Goal: Information Seeking & Learning: Learn about a topic

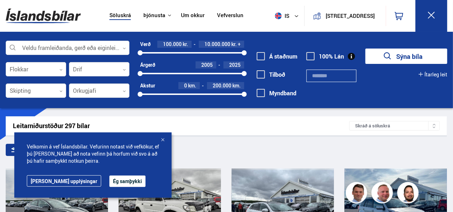
click at [164, 141] on div at bounding box center [162, 140] width 7 height 7
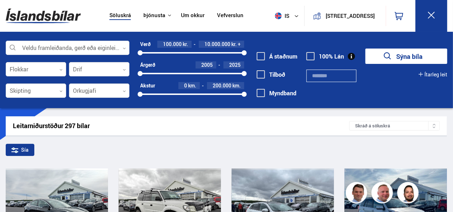
click at [335, 76] on input "text" at bounding box center [332, 76] width 50 height 13
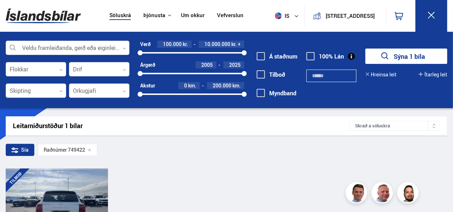
type input "******"
click at [70, 185] on div at bounding box center [77, 209] width 21 height 80
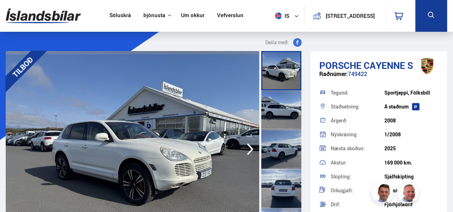
click at [285, 73] on div at bounding box center [281, 70] width 40 height 39
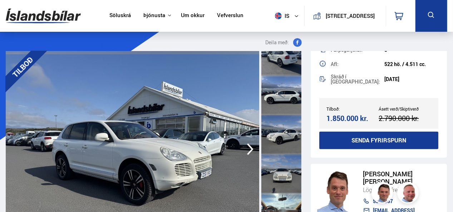
scroll to position [344, 0]
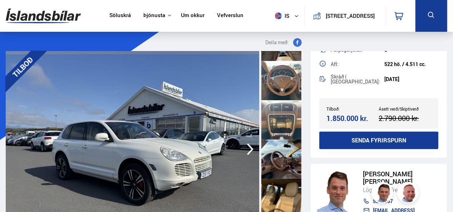
click at [250, 148] on icon "button" at bounding box center [250, 150] width 6 height 12
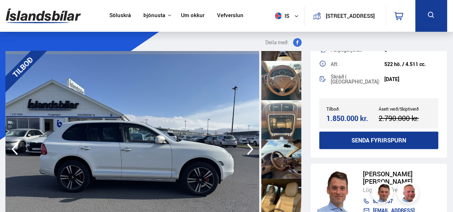
click at [250, 148] on icon "button" at bounding box center [250, 150] width 6 height 12
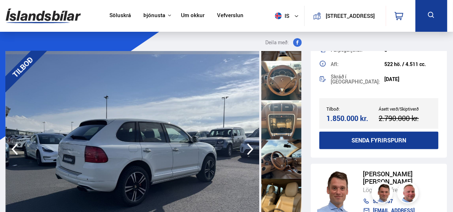
click at [250, 148] on icon "button" at bounding box center [250, 150] width 6 height 12
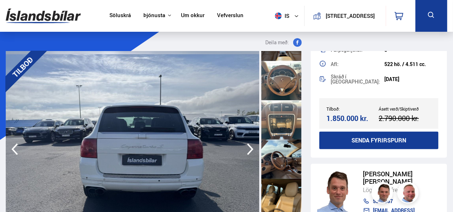
click at [250, 148] on icon "button" at bounding box center [250, 150] width 6 height 12
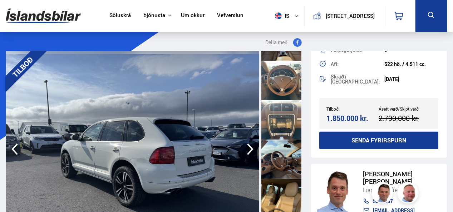
click at [250, 148] on icon "button" at bounding box center [250, 150] width 6 height 12
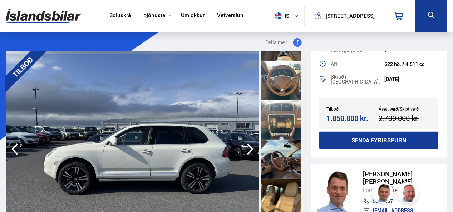
click at [250, 148] on icon "button" at bounding box center [250, 150] width 6 height 12
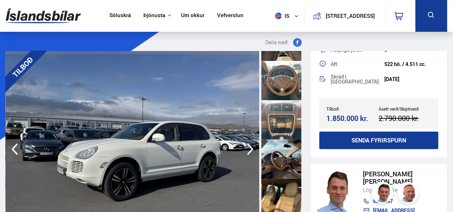
click at [250, 148] on icon "button" at bounding box center [250, 150] width 6 height 12
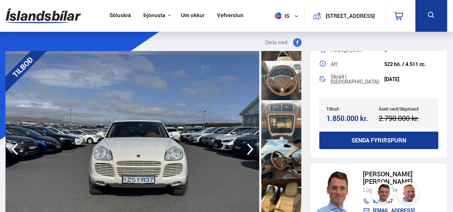
click at [250, 148] on icon "button" at bounding box center [250, 150] width 6 height 12
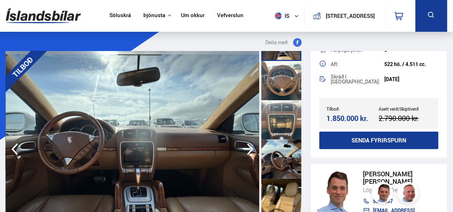
click at [250, 148] on icon "button" at bounding box center [250, 150] width 6 height 12
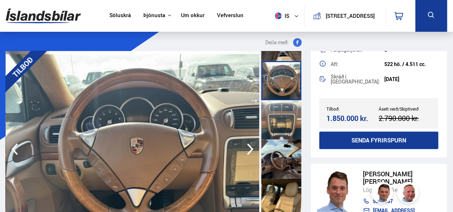
click at [250, 148] on icon "button" at bounding box center [250, 150] width 6 height 12
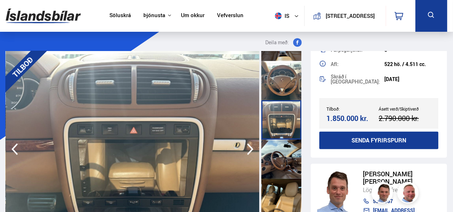
click at [250, 148] on icon "button" at bounding box center [250, 150] width 6 height 12
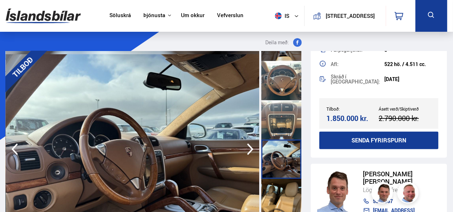
click at [250, 148] on icon "button" at bounding box center [250, 150] width 6 height 12
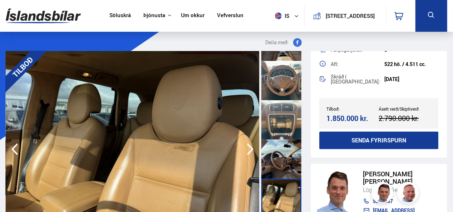
click at [250, 148] on icon "button" at bounding box center [250, 150] width 6 height 12
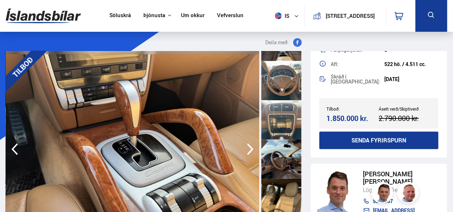
click at [250, 148] on icon "button" at bounding box center [250, 150] width 6 height 12
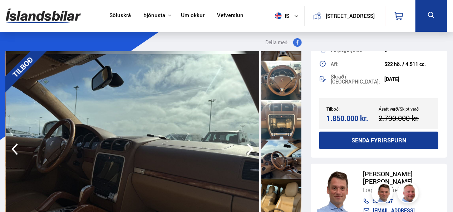
click at [250, 148] on icon "button" at bounding box center [250, 150] width 6 height 12
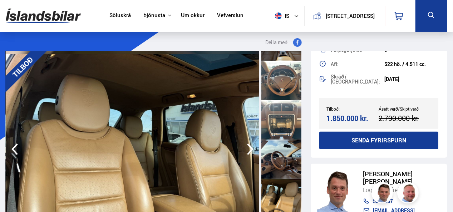
click at [250, 148] on icon "button" at bounding box center [250, 150] width 6 height 12
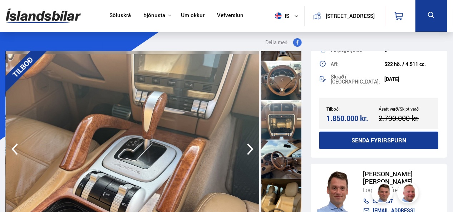
click at [250, 148] on icon "button" at bounding box center [250, 150] width 6 height 12
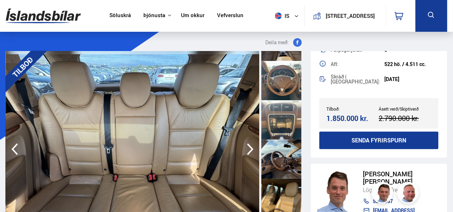
click at [250, 148] on icon "button" at bounding box center [250, 150] width 6 height 12
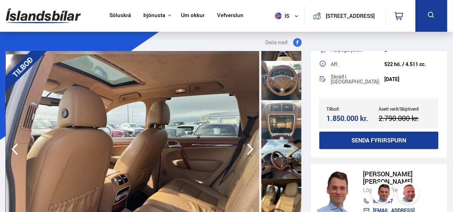
click at [250, 148] on icon "button" at bounding box center [250, 150] width 6 height 12
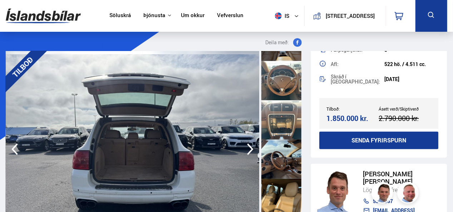
click at [250, 148] on icon "button" at bounding box center [250, 150] width 6 height 12
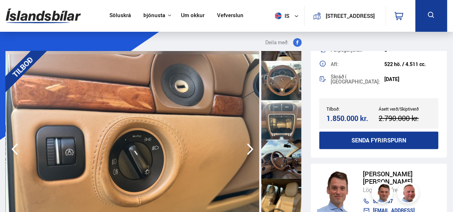
click at [250, 148] on icon "button" at bounding box center [250, 150] width 6 height 12
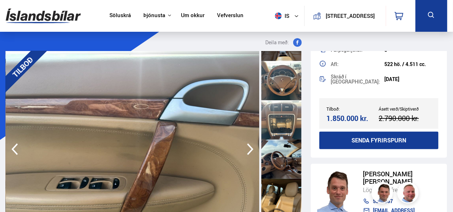
click at [250, 148] on icon "button" at bounding box center [250, 150] width 6 height 12
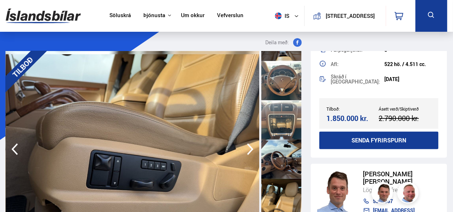
click at [250, 148] on icon "button" at bounding box center [250, 150] width 6 height 12
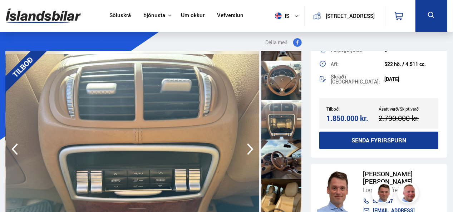
click at [250, 148] on icon "button" at bounding box center [250, 150] width 6 height 12
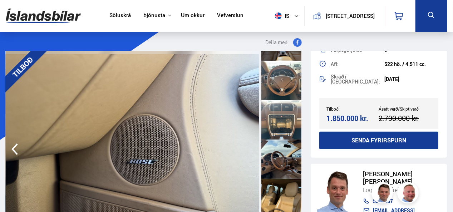
click at [250, 148] on img at bounding box center [133, 149] width 254 height 197
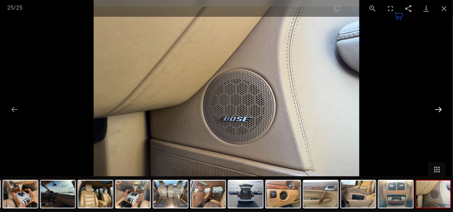
click at [440, 108] on button "Next slide" at bounding box center [438, 110] width 15 height 14
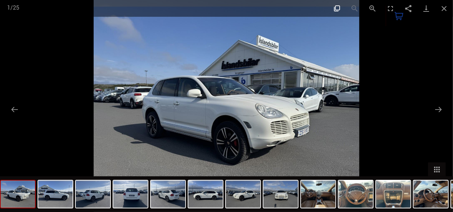
click at [336, 8] on button "Actual size" at bounding box center [337, 8] width 18 height 17
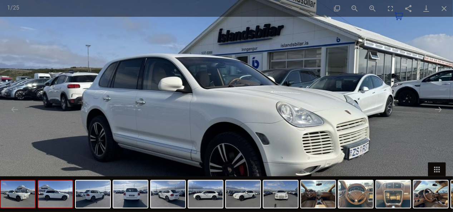
click at [58, 194] on img at bounding box center [55, 194] width 34 height 27
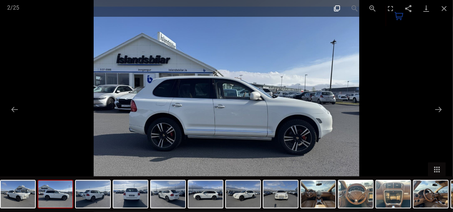
click at [338, 7] on button "Actual size" at bounding box center [337, 8] width 18 height 17
